Goal: Information Seeking & Learning: Find specific fact

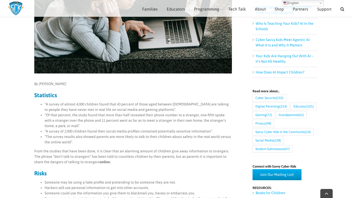
drag, startPoint x: 45, startPoint y: 104, endPoint x: 84, endPoint y: 103, distance: 38.5
click at [84, 103] on li "“A survey of almost 4,000 children found that 43 percent of those aged between …" at bounding box center [139, 107] width 188 height 11
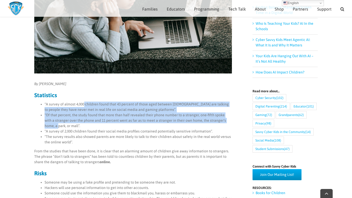
drag, startPoint x: 84, startPoint y: 103, endPoint x: 13, endPoint y: 127, distance: 74.5
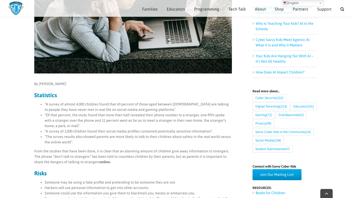
click at [72, 97] on h3 "Statistics" at bounding box center [133, 95] width 198 height 6
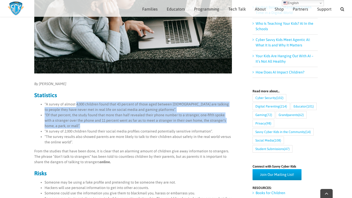
drag, startPoint x: 76, startPoint y: 104, endPoint x: 202, endPoint y: 124, distance: 127.7
click at [202, 124] on ul "“A survey of almost 4,000 children found that 43 percent of those aged between …" at bounding box center [133, 123] width 198 height 43
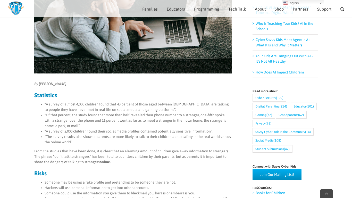
click at [165, 145] on li "“The survey results also showed parents are more likely to talk to their childr…" at bounding box center [139, 139] width 188 height 11
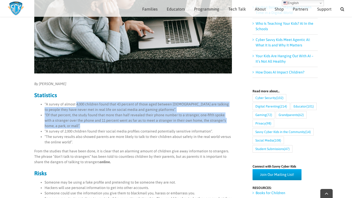
drag, startPoint x: 76, startPoint y: 104, endPoint x: 188, endPoint y: 124, distance: 113.5
click at [188, 124] on ul "“A survey of almost 4,000 children found that 43 percent of those aged between …" at bounding box center [133, 123] width 198 height 43
copy ul "4,000 children found that 43 percent of those aged between [DEMOGRAPHIC_DATA] a…"
